Goal: Feedback & Contribution: Submit feedback/report problem

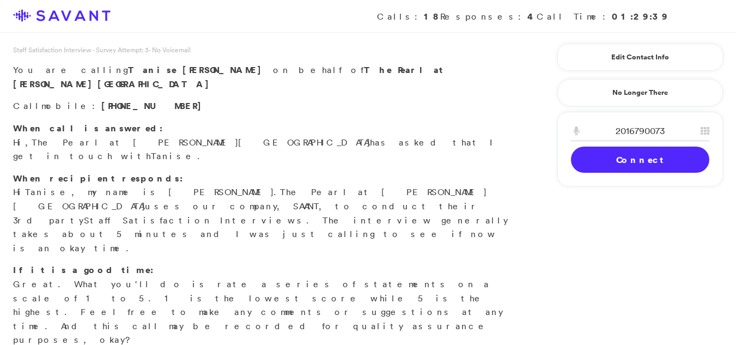
click at [619, 161] on link "Connect" at bounding box center [640, 159] width 138 height 26
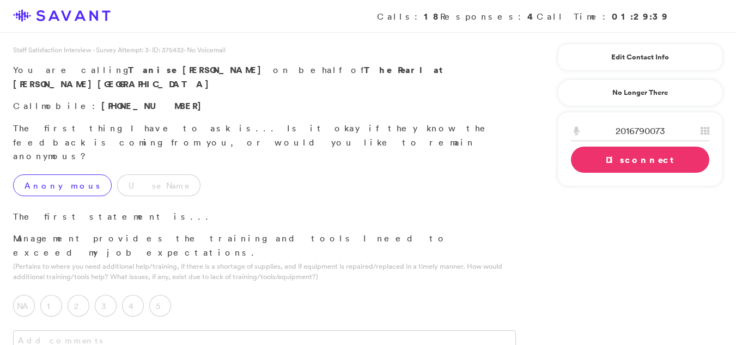
click at [36, 174] on label "Anonymous" at bounding box center [62, 185] width 99 height 22
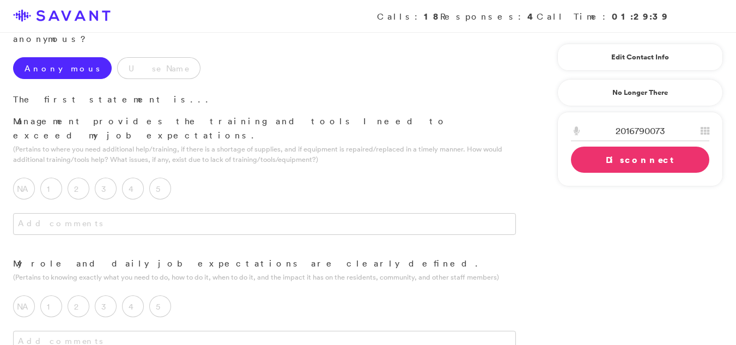
scroll to position [120, 0]
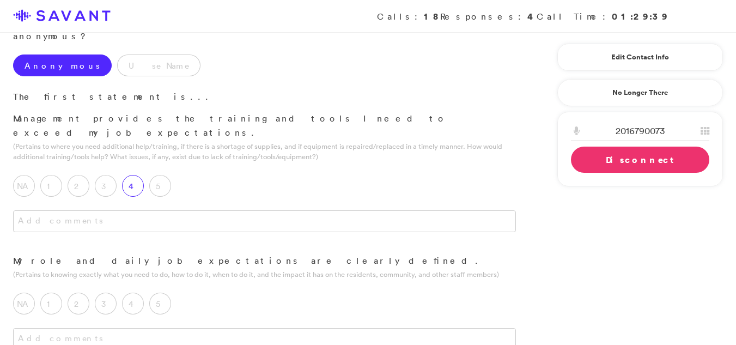
click at [138, 175] on label "4" at bounding box center [133, 186] width 22 height 22
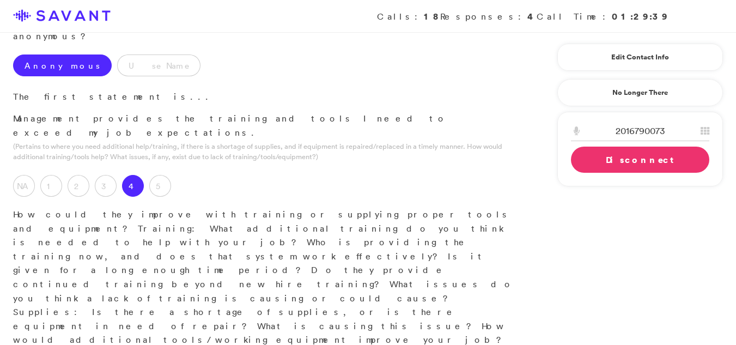
type textarea "Y"
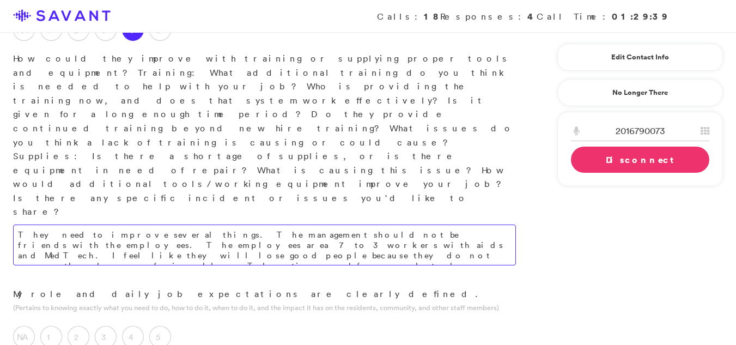
scroll to position [282, 0]
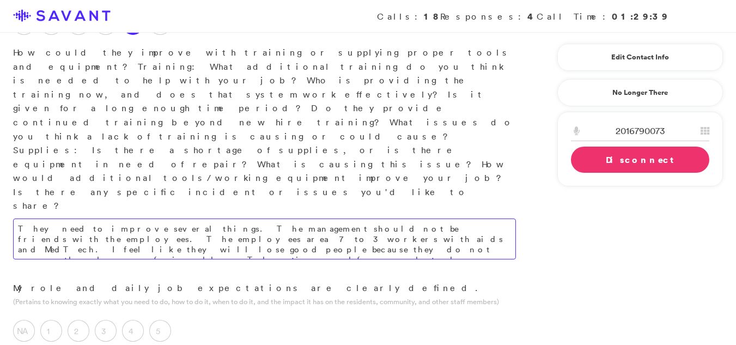
click at [240, 218] on textarea "They need to improve several things. The management should not be friends with …" at bounding box center [264, 238] width 503 height 41
type textarea "They need to improve several things. The management should not be friends with …"
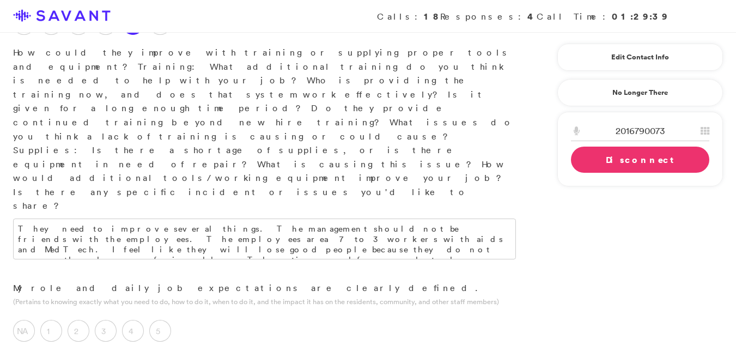
click at [298, 309] on div "NA 1 2 3 4 5 Is your role not clearly defined, or are you doing tasks outside o…" at bounding box center [264, 328] width 529 height 38
click at [118, 320] on div "3" at bounding box center [108, 333] width 27 height 27
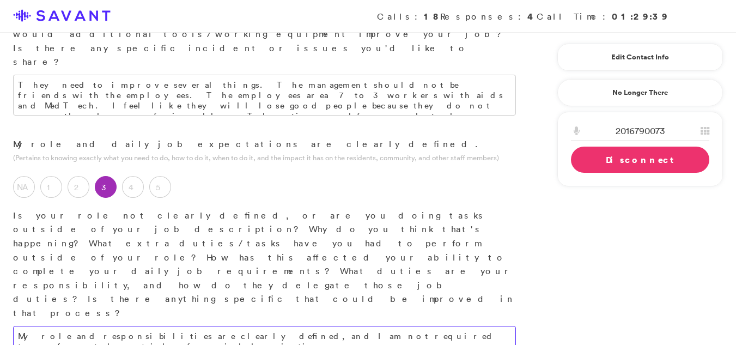
scroll to position [431, 0]
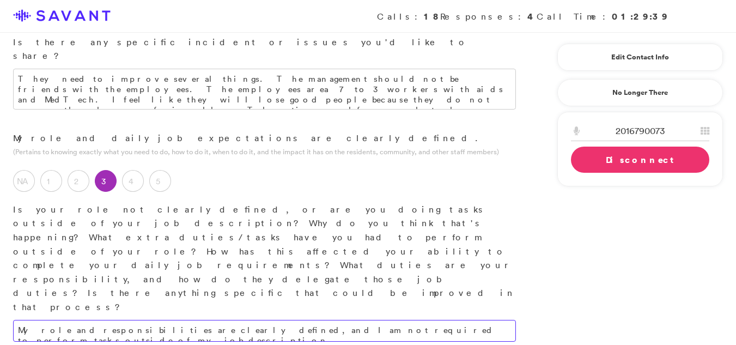
type textarea "My role and responsibilities are clearly defined, and I am not required to perf…"
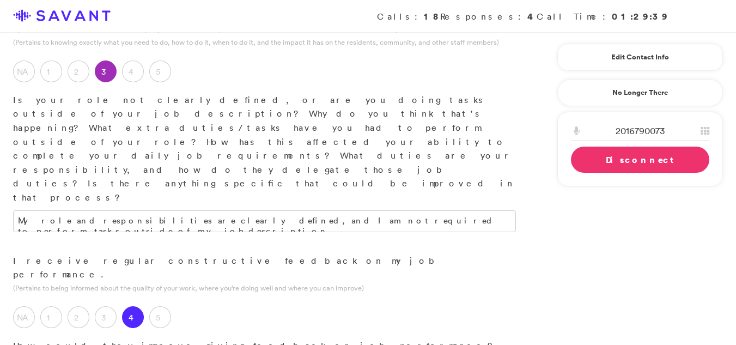
scroll to position [559, 0]
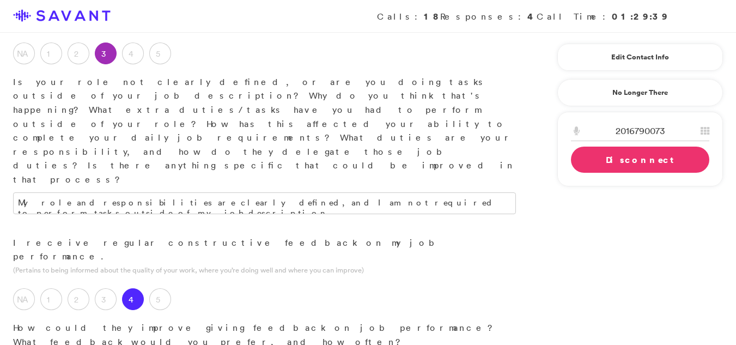
type textarea "They should provide feedback daily, as it is currently non-existent."
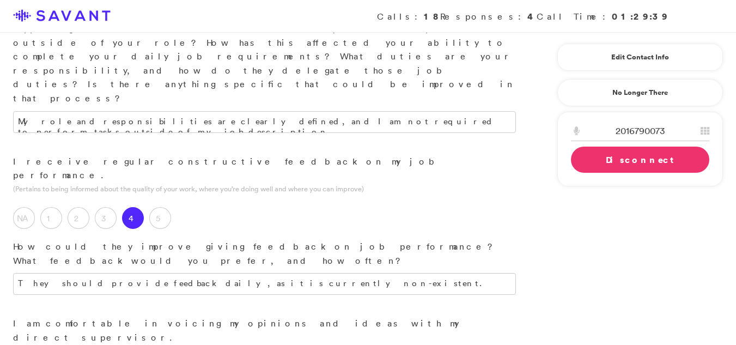
scroll to position [643, 0]
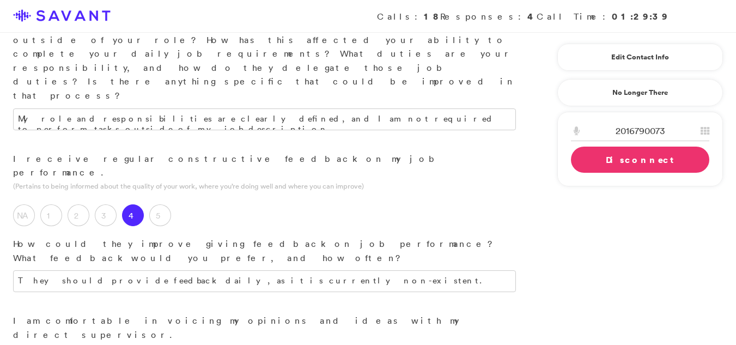
type textarea "I am comfortable addressing my supervisor, irrespective of my feelings."
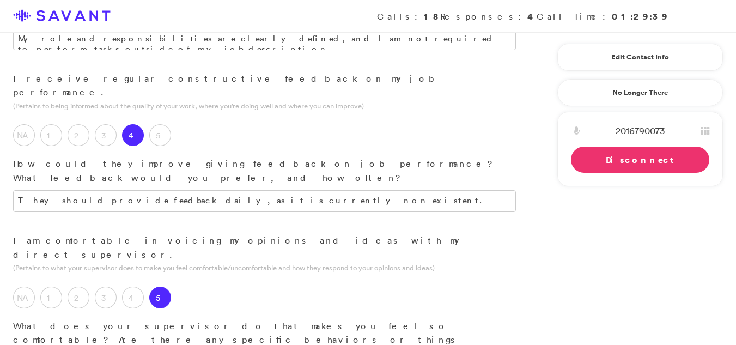
scroll to position [747, 0]
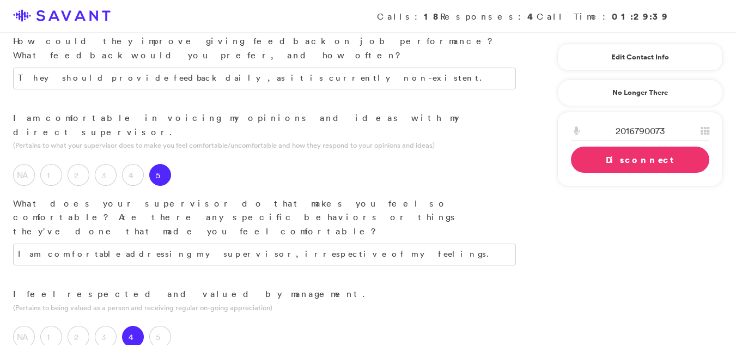
scroll to position [848, 0]
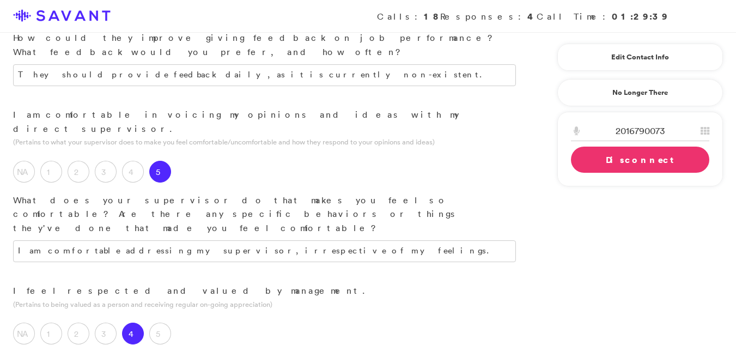
type textarea "I am unable to identify any actions management could currently implement."
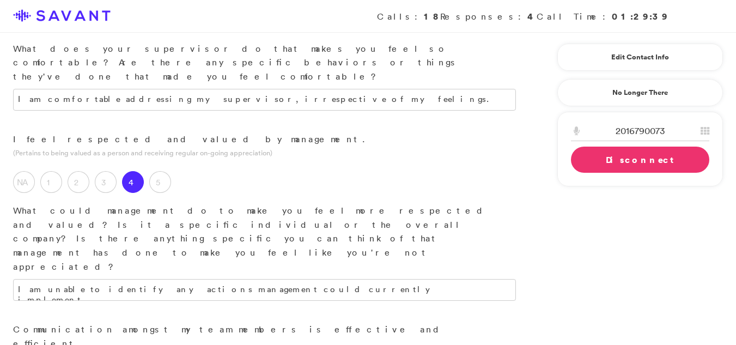
scroll to position [1012, 0]
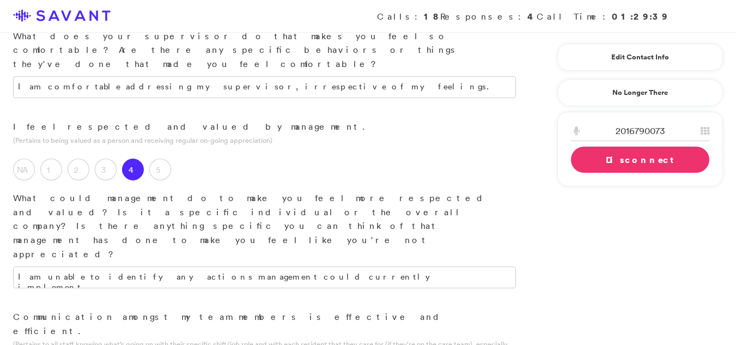
type textarea "Our team functions effectively within the 7 AM to 3 PM shift due to our collabo…"
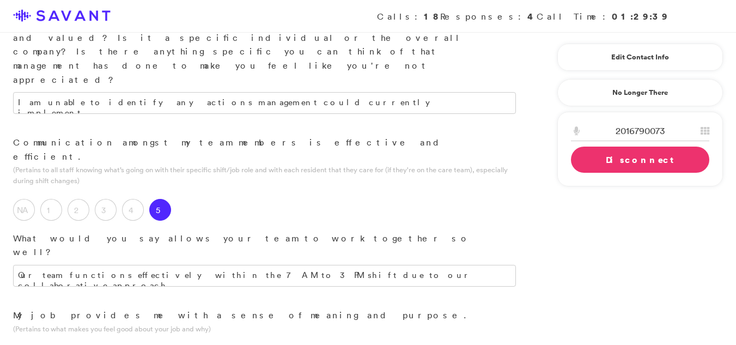
scroll to position [1190, 0]
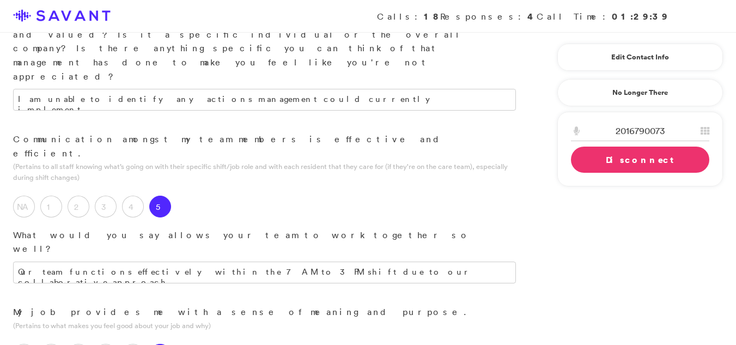
type textarea "I find the most satisfaction in coming to work and collaborating with my collea…"
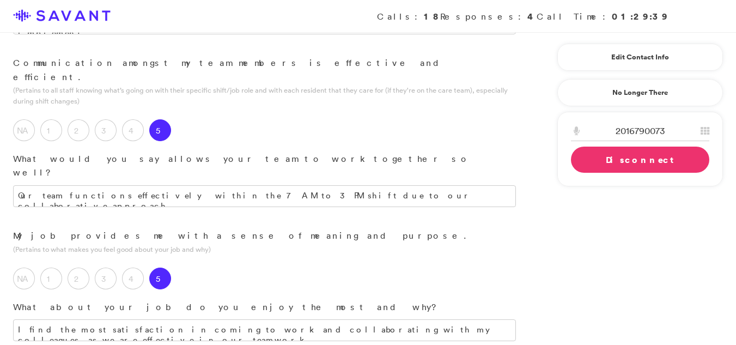
scroll to position [1320, 0]
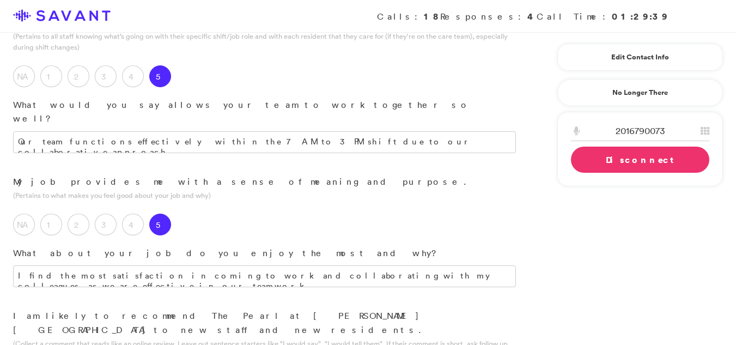
type textarea "While the community is acceptable, improvements are needed, particularly concer…"
type textarea "While the management is satisfactory, improvements are needed across the commun…"
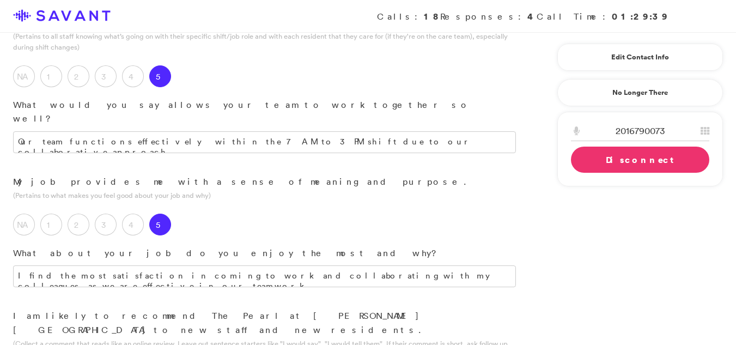
drag, startPoint x: 87, startPoint y: 280, endPoint x: 101, endPoint y: 273, distance: 15.1
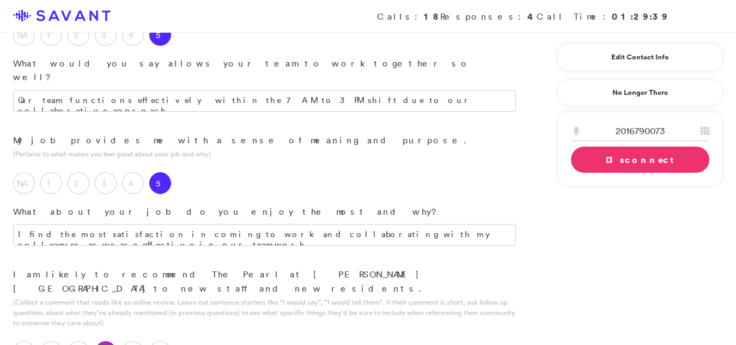
scroll to position [1380, 0]
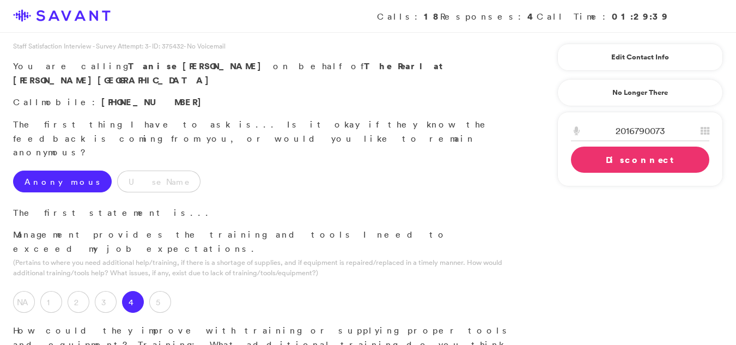
scroll to position [0, 0]
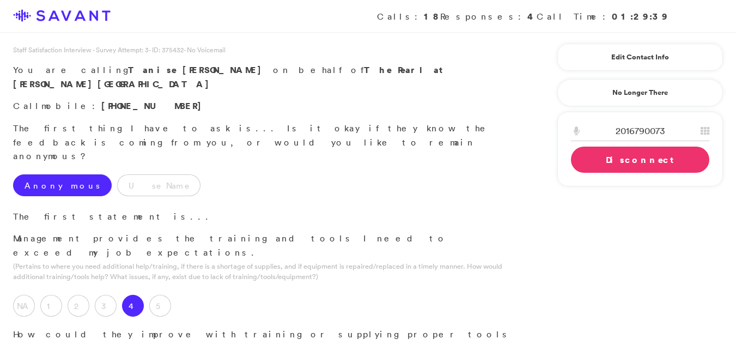
click at [633, 167] on link "Disconnect" at bounding box center [640, 159] width 138 height 26
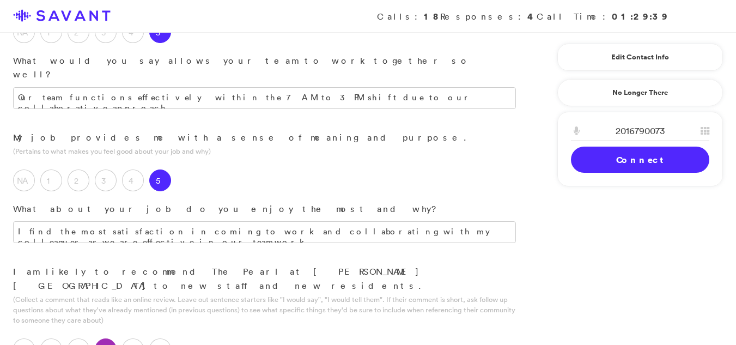
scroll to position [1367, 0]
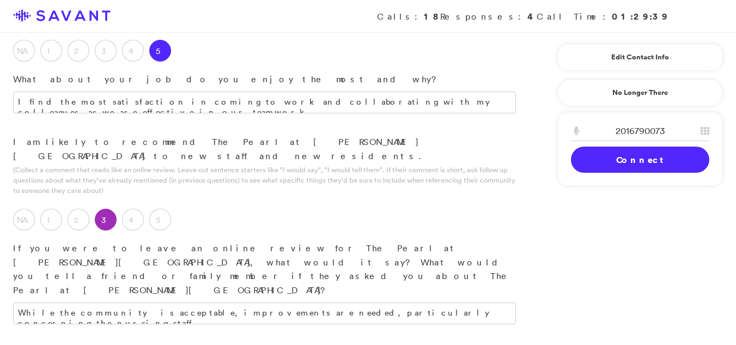
scroll to position [1567, 0]
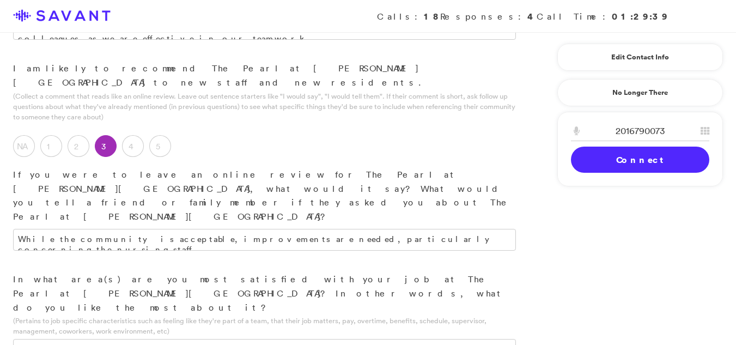
type textarea "The organization requires substantial improvements across all areas, including …"
